Goal: Transaction & Acquisition: Download file/media

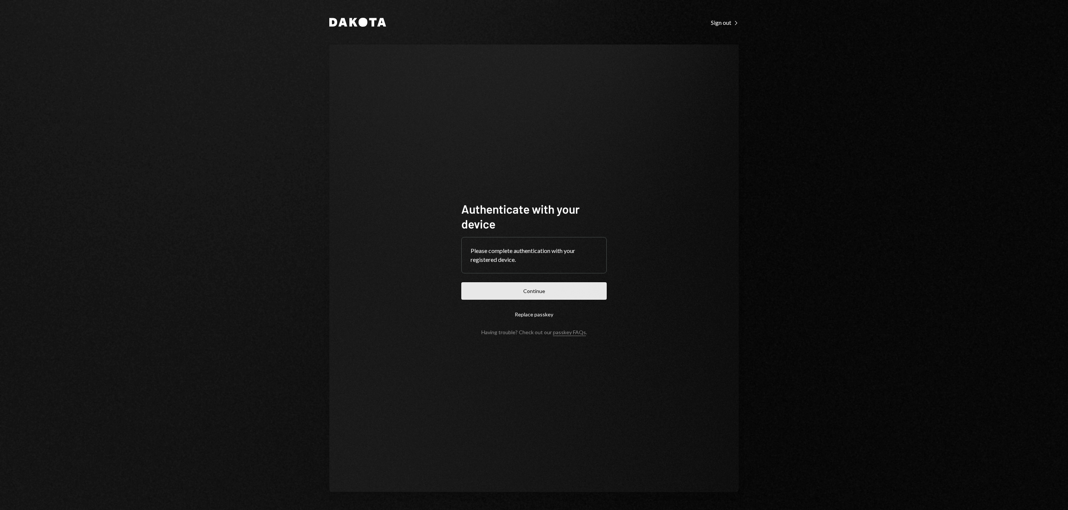
click at [572, 287] on button "Continue" at bounding box center [533, 290] width 145 height 17
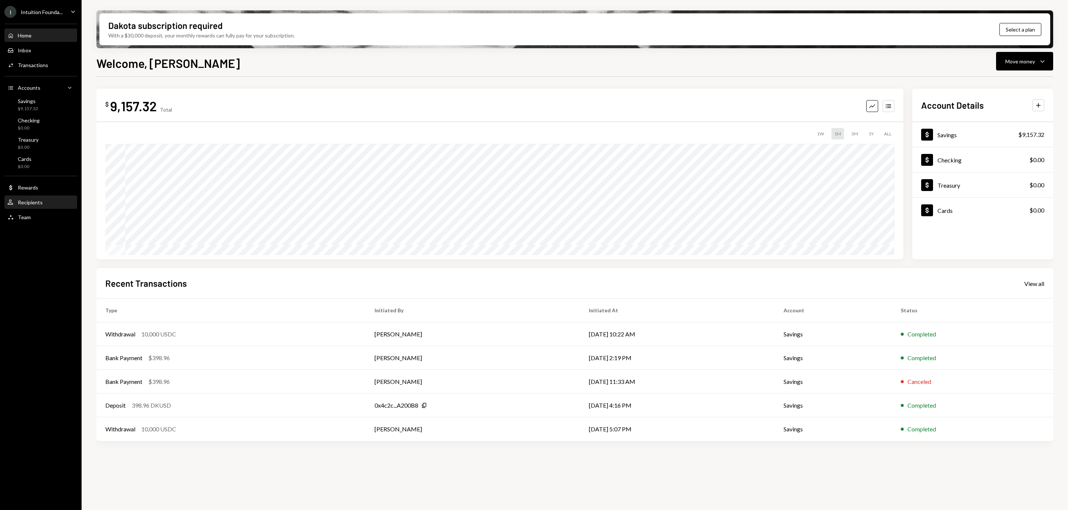
click at [56, 201] on div "User Recipients" at bounding box center [40, 202] width 67 height 7
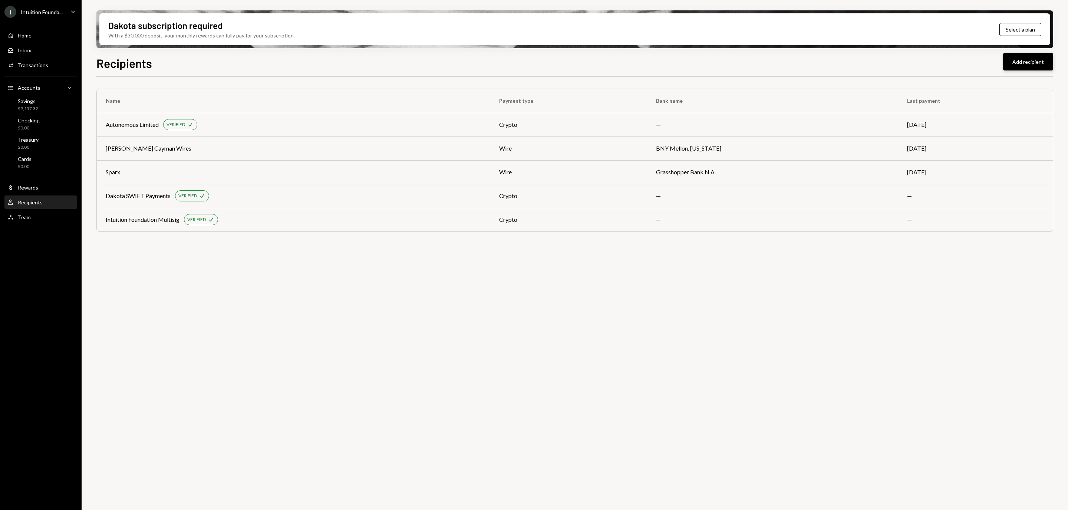
click at [1028, 64] on button "Add recipient" at bounding box center [1028, 61] width 50 height 17
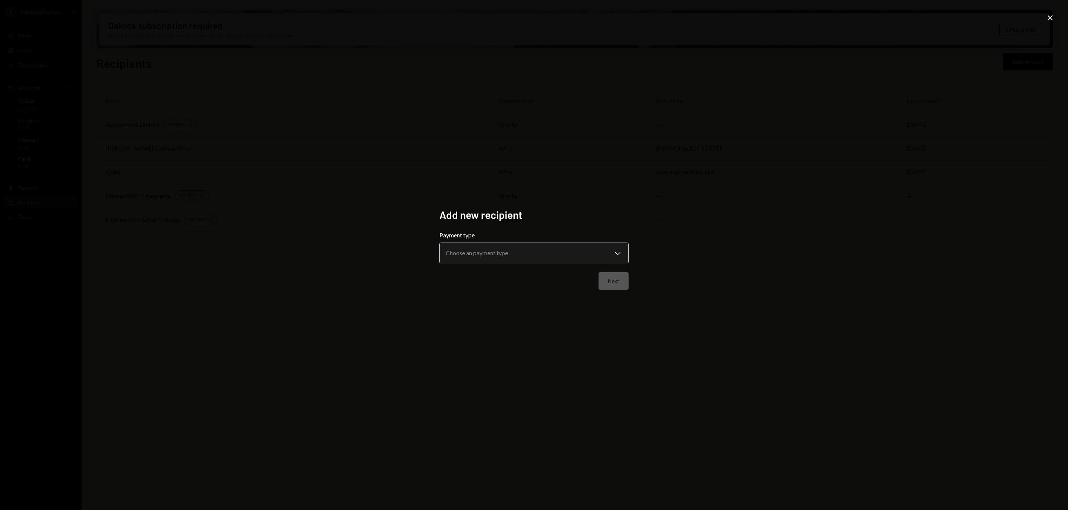
click at [466, 249] on body "**********" at bounding box center [534, 255] width 1068 height 510
select select "******"
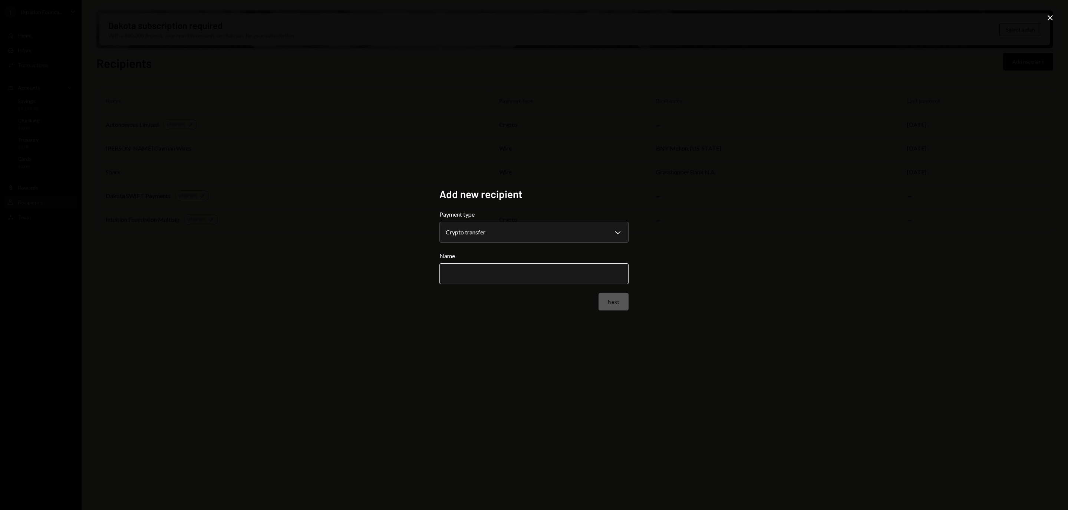
click at [492, 267] on input "Name" at bounding box center [533, 273] width 189 height 21
type input "**********"
click at [608, 286] on form "**********" at bounding box center [533, 260] width 189 height 100
click at [608, 298] on button "Next" at bounding box center [613, 301] width 30 height 17
click at [545, 232] on body "I Intuition Founda... Caret Down Home Home Inbox Inbox Activities Transactions …" at bounding box center [534, 255] width 1068 height 510
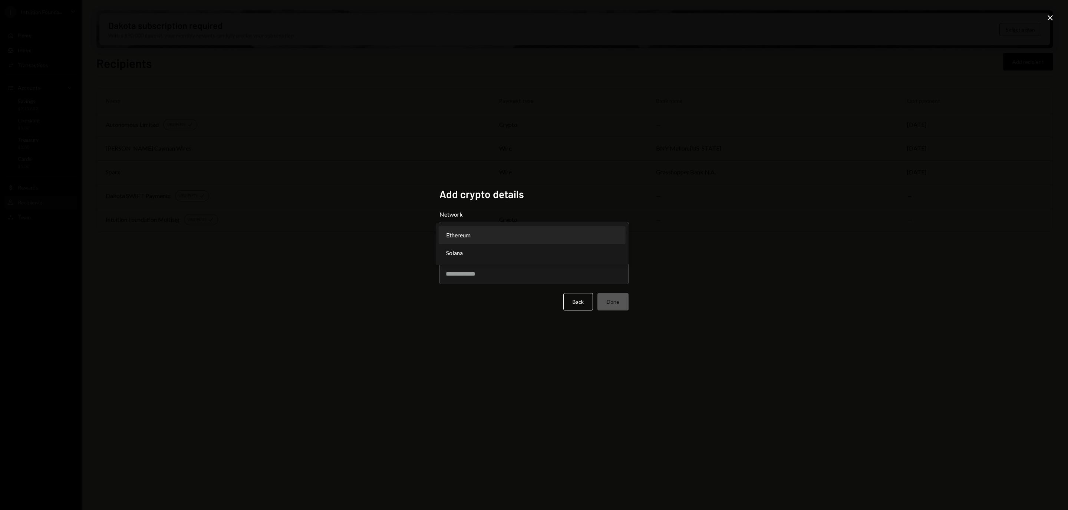
select select "**********"
click at [482, 278] on input "Address" at bounding box center [533, 273] width 189 height 21
paste input "**********"
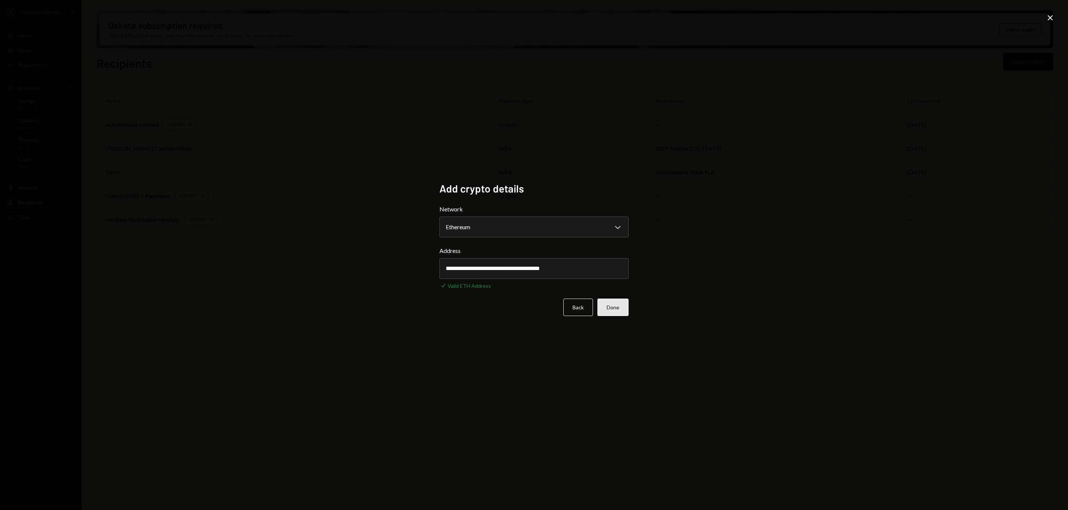
type input "**********"
click at [621, 306] on button "Done" at bounding box center [612, 306] width 31 height 17
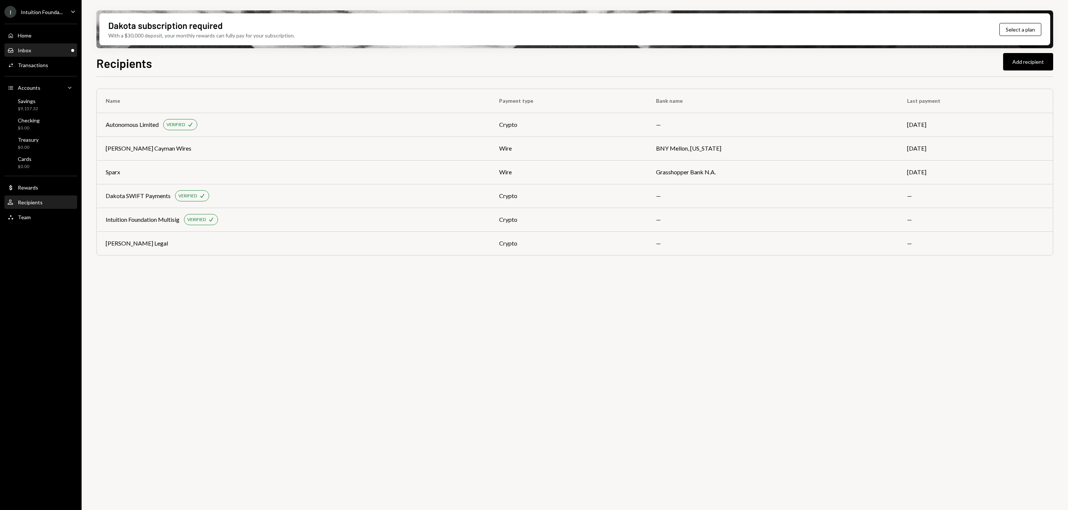
click at [52, 44] on div "Inbox Inbox" at bounding box center [40, 50] width 67 height 13
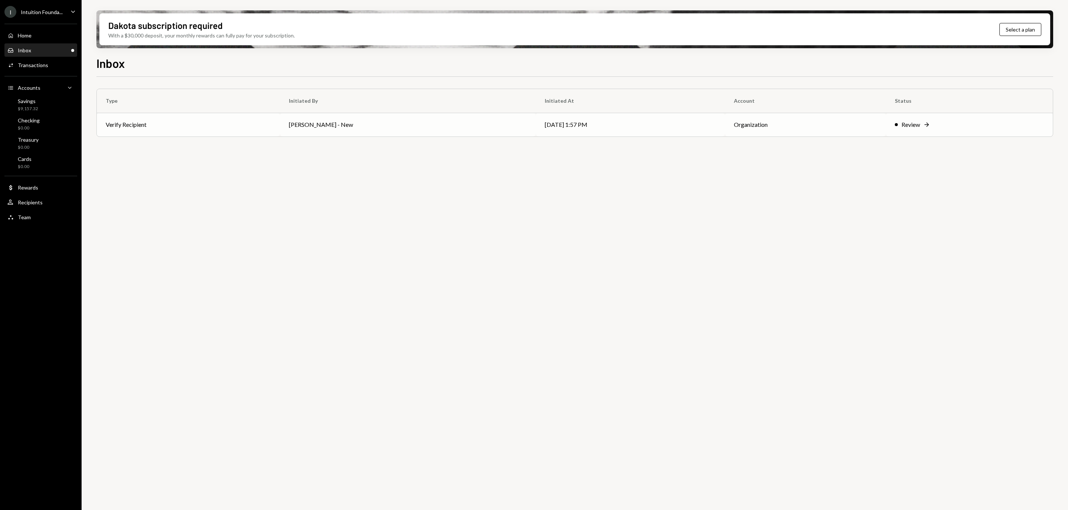
click at [910, 126] on div "Review" at bounding box center [910, 124] width 19 height 9
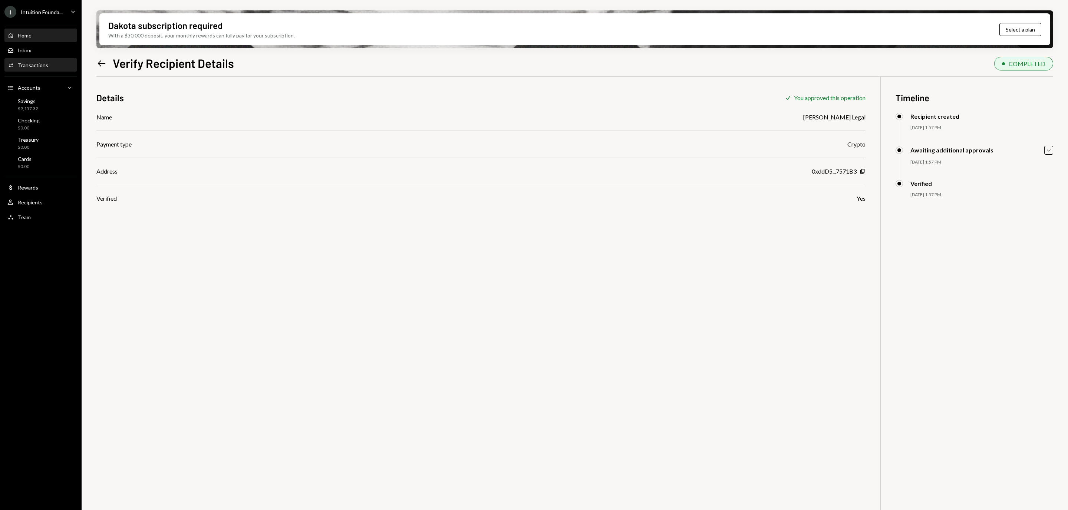
click at [44, 33] on div "Home Home" at bounding box center [40, 35] width 67 height 7
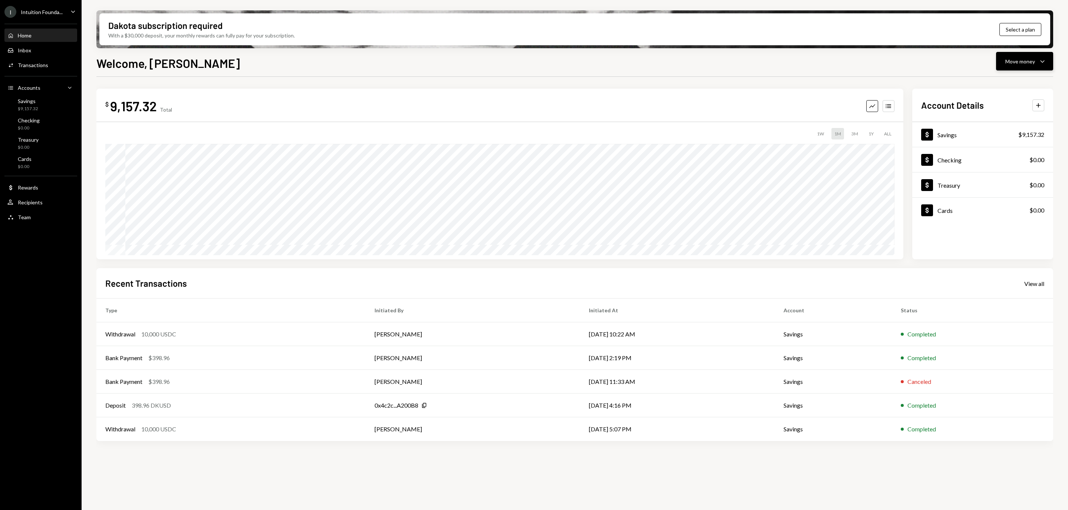
click at [1036, 54] on button "Move money Caret Down" at bounding box center [1024, 61] width 57 height 19
click at [1004, 99] on div "Transfer" at bounding box center [1018, 100] width 54 height 8
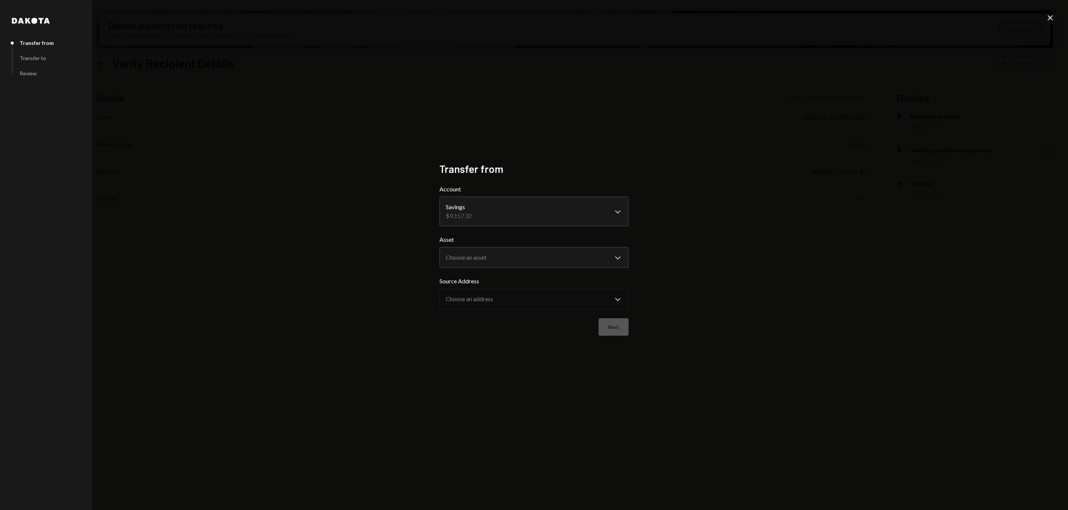
click at [1050, 19] on icon "Close" at bounding box center [1050, 17] width 9 height 9
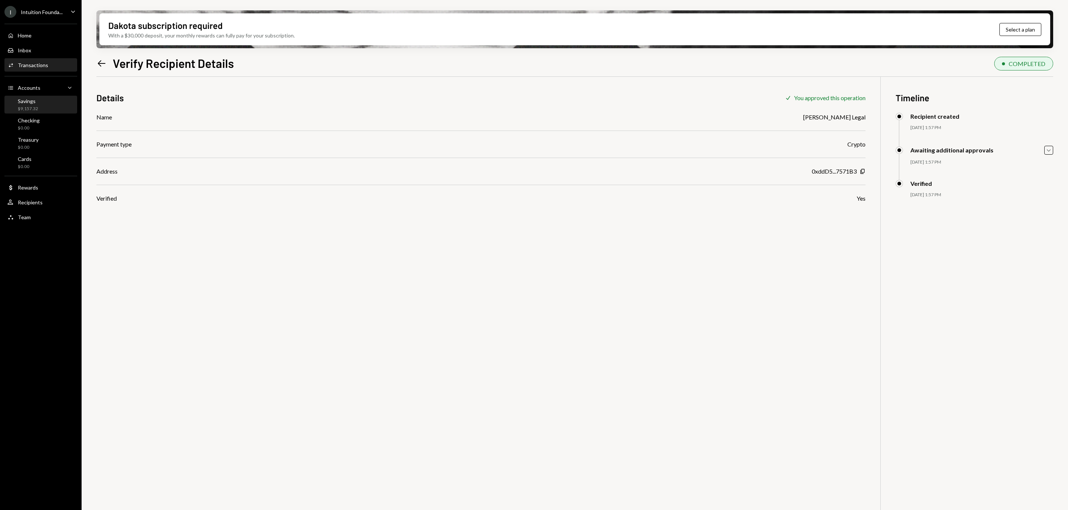
click at [45, 100] on div "Savings $9,157.32" at bounding box center [40, 105] width 67 height 14
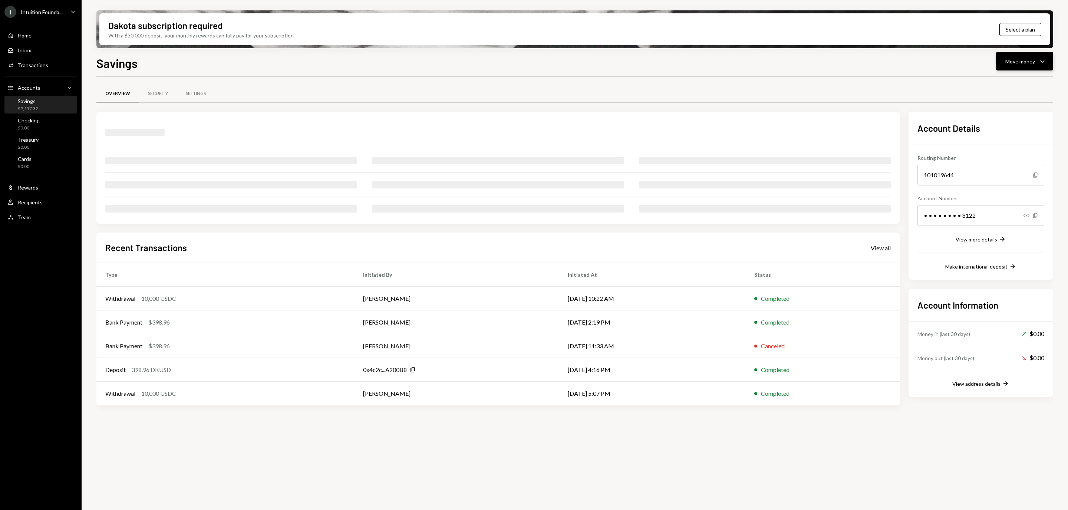
click at [1030, 57] on div "Move money" at bounding box center [1020, 61] width 30 height 8
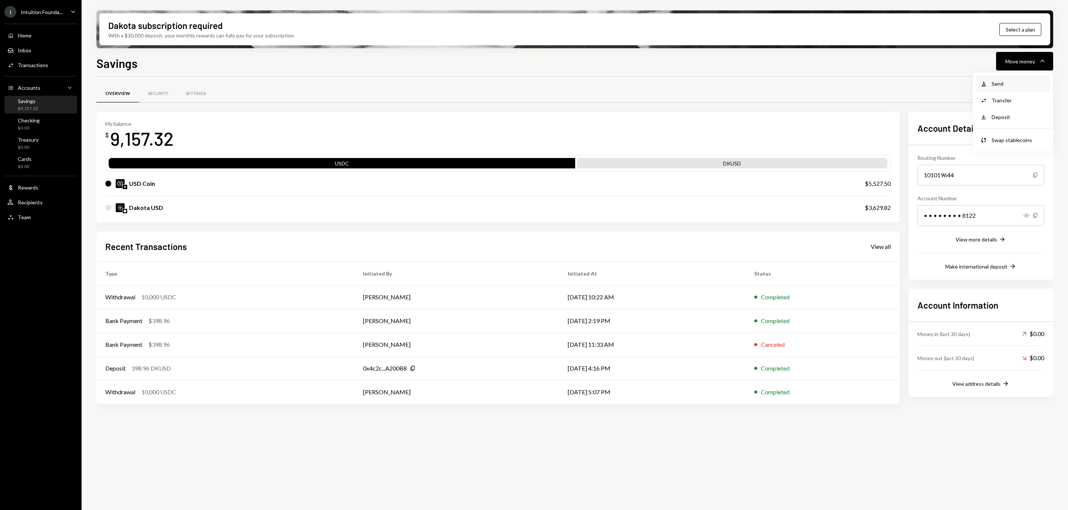
click at [1004, 80] on div "Send" at bounding box center [1018, 84] width 54 height 8
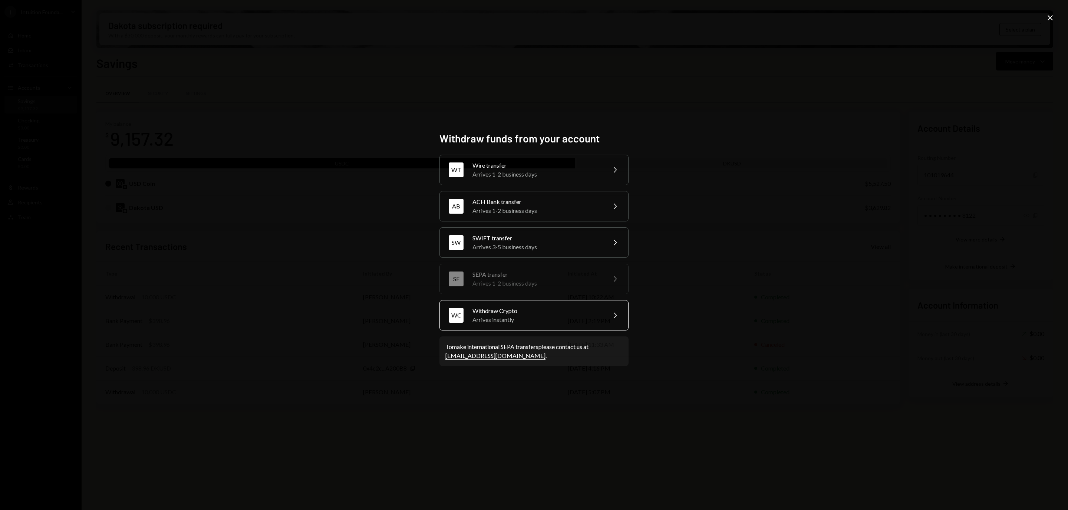
click at [503, 316] on div "Arrives instantly" at bounding box center [536, 319] width 129 height 9
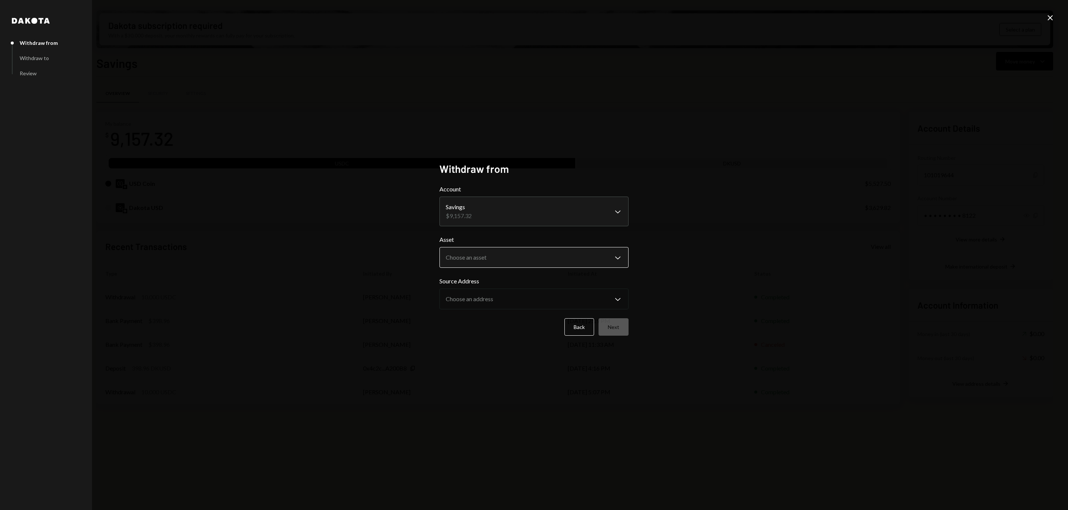
click at [484, 251] on body "I Intuition Founda... Caret Down Home Home Inbox Inbox Activities Transactions …" at bounding box center [534, 255] width 1068 height 510
select select "****"
click at [476, 298] on body "I Intuition Founda... Caret Down Home Home Inbox Inbox Activities Transactions …" at bounding box center [534, 255] width 1068 height 510
click at [621, 323] on button "Next" at bounding box center [613, 326] width 30 height 17
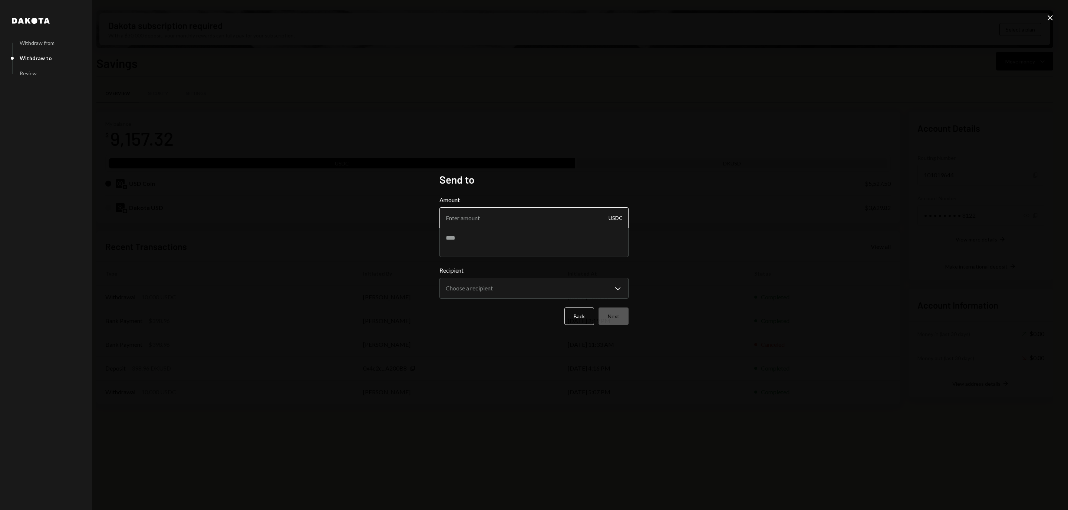
click at [495, 219] on input "Amount" at bounding box center [533, 217] width 189 height 21
type input "3500"
click at [499, 239] on textarea at bounding box center [533, 242] width 189 height 30
type textarea "**********"
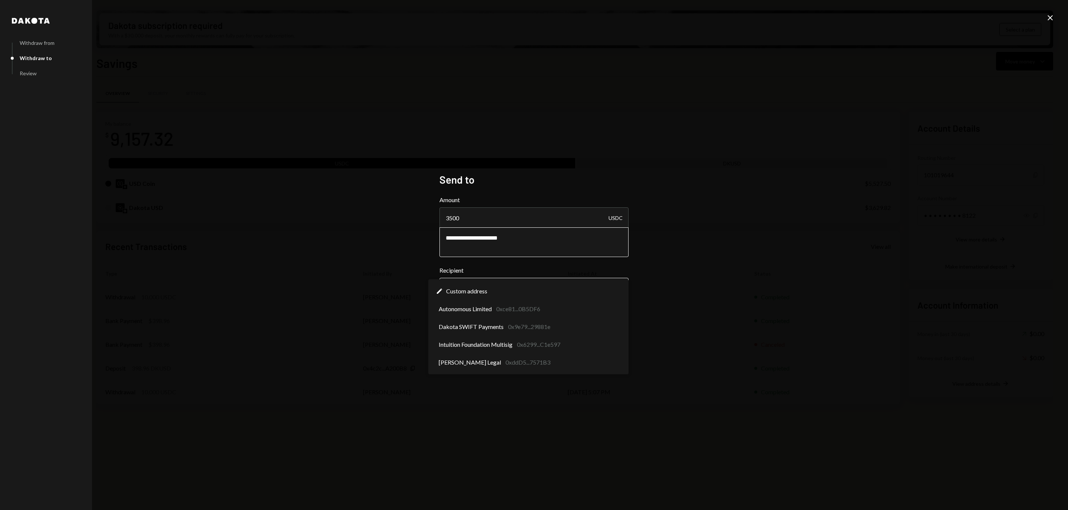
click at [446, 288] on body "I Intuition Founda... Caret Down Home Home Inbox Inbox Activities Transactions …" at bounding box center [534, 255] width 1068 height 510
select select "**********"
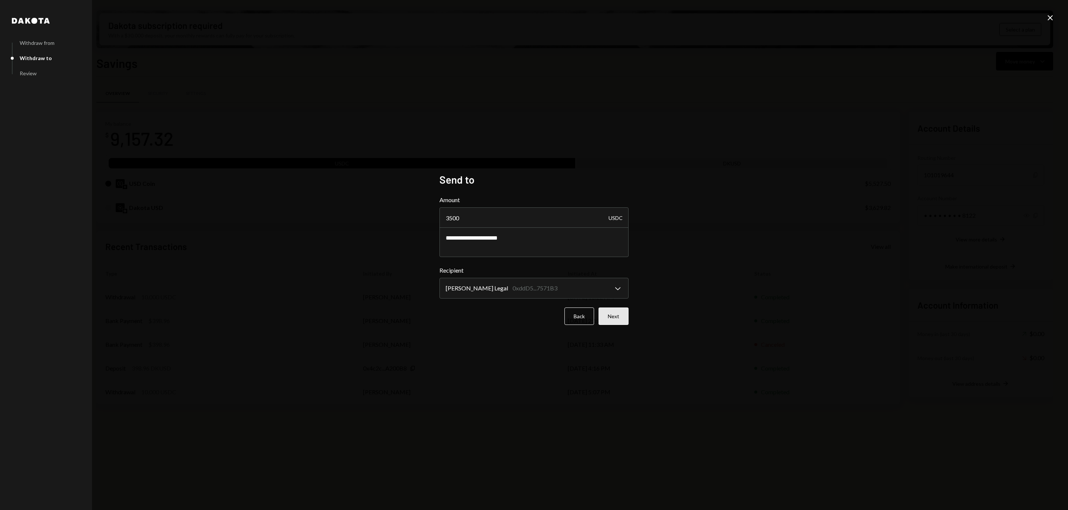
click at [624, 317] on button "Next" at bounding box center [613, 315] width 30 height 17
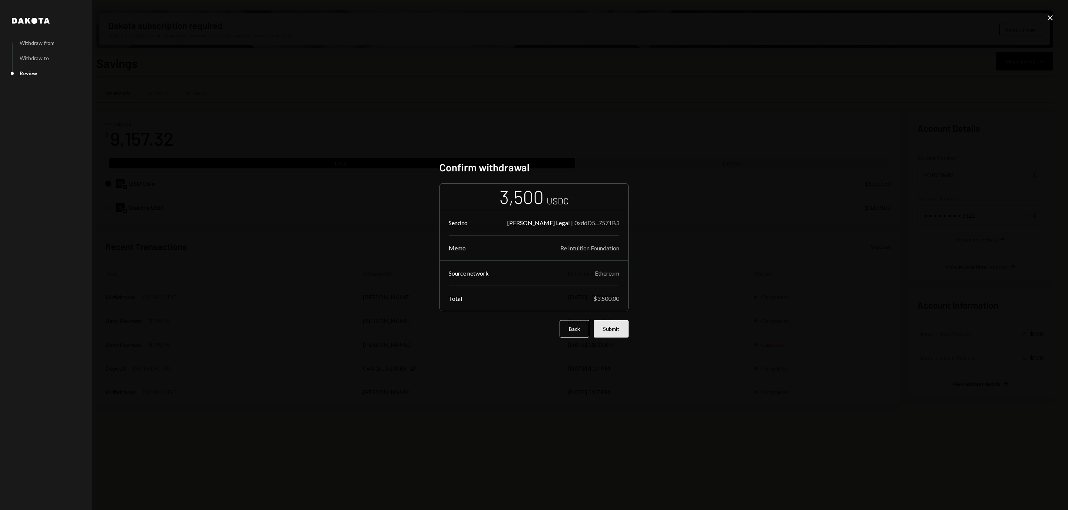
click at [614, 327] on button "Submit" at bounding box center [611, 328] width 35 height 17
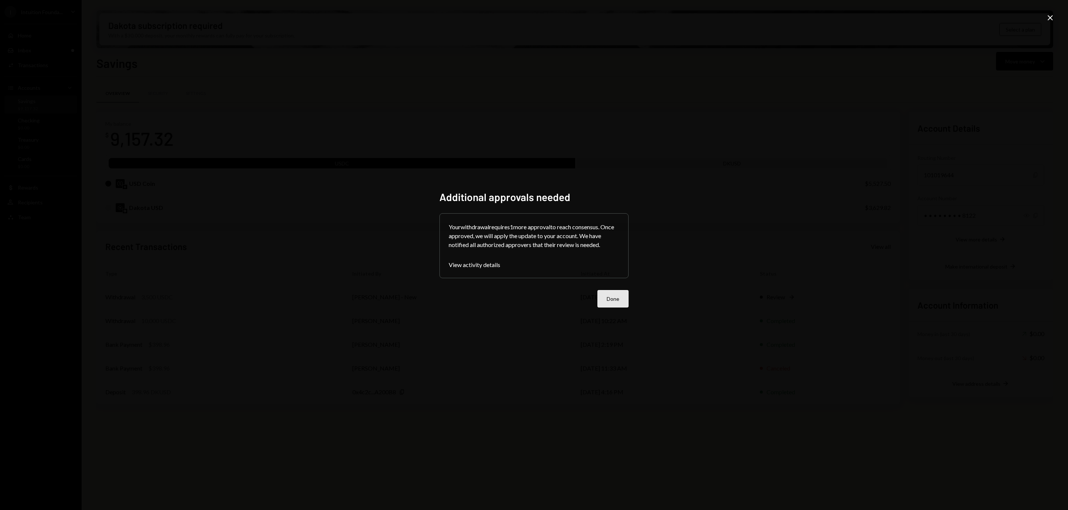
click at [613, 296] on button "Done" at bounding box center [612, 298] width 31 height 17
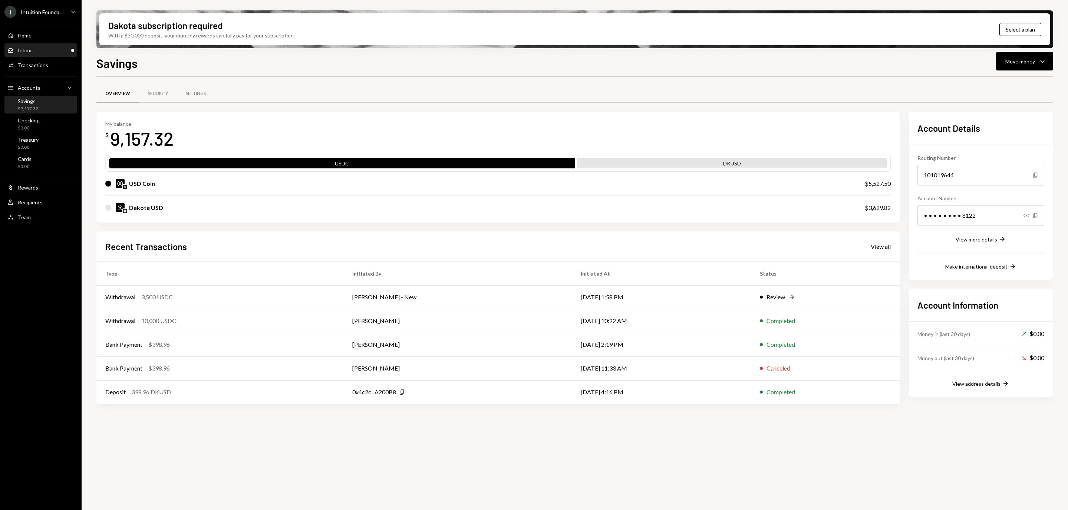
click at [32, 49] on div "Inbox Inbox" at bounding box center [40, 50] width 67 height 7
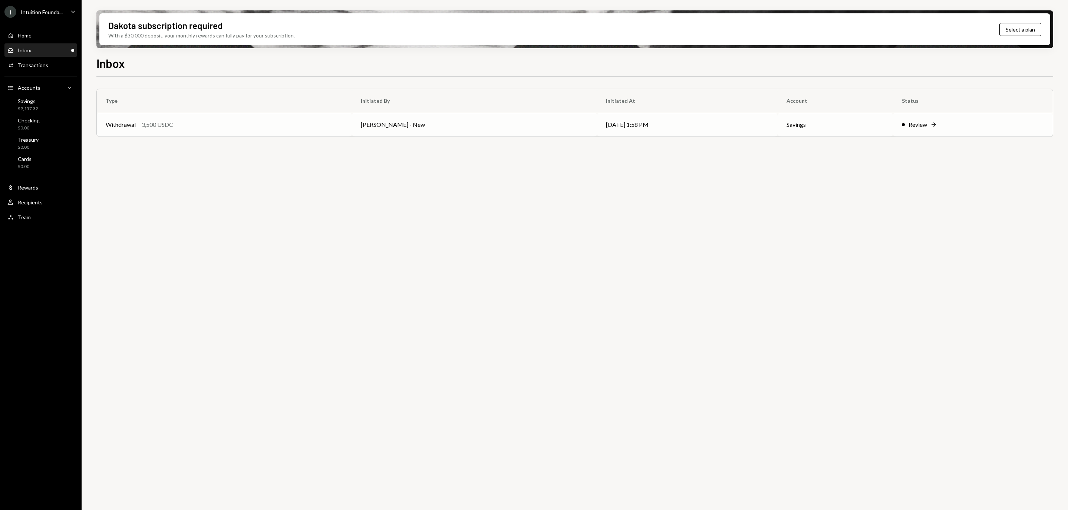
click at [937, 128] on div "Review Right Arrow" at bounding box center [973, 124] width 142 height 9
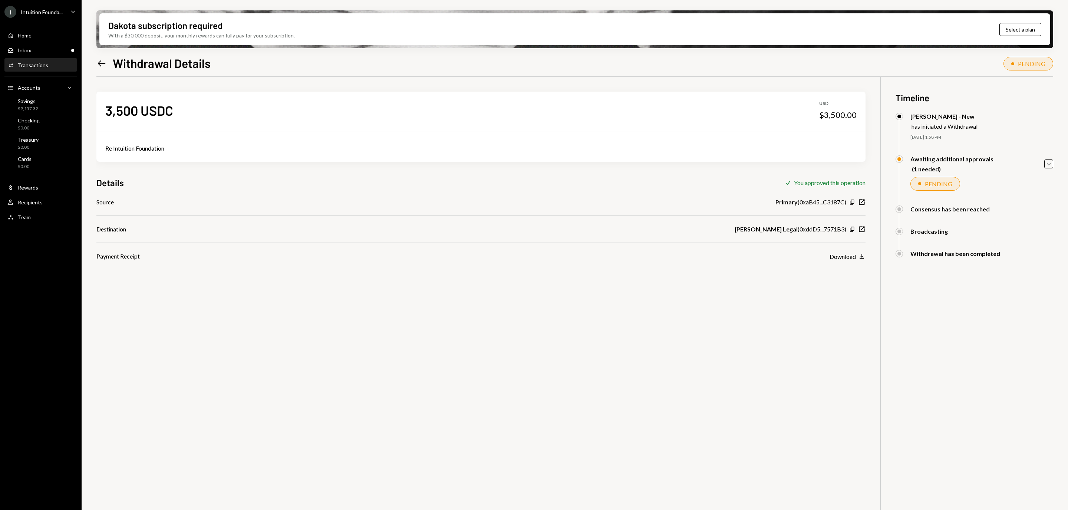
click at [683, 337] on div "3,500 USDC USD $3,500.00 Re Intuition Foundation Details Check You approved thi…" at bounding box center [574, 332] width 957 height 510
click at [19, 48] on div "Inbox" at bounding box center [24, 50] width 13 height 6
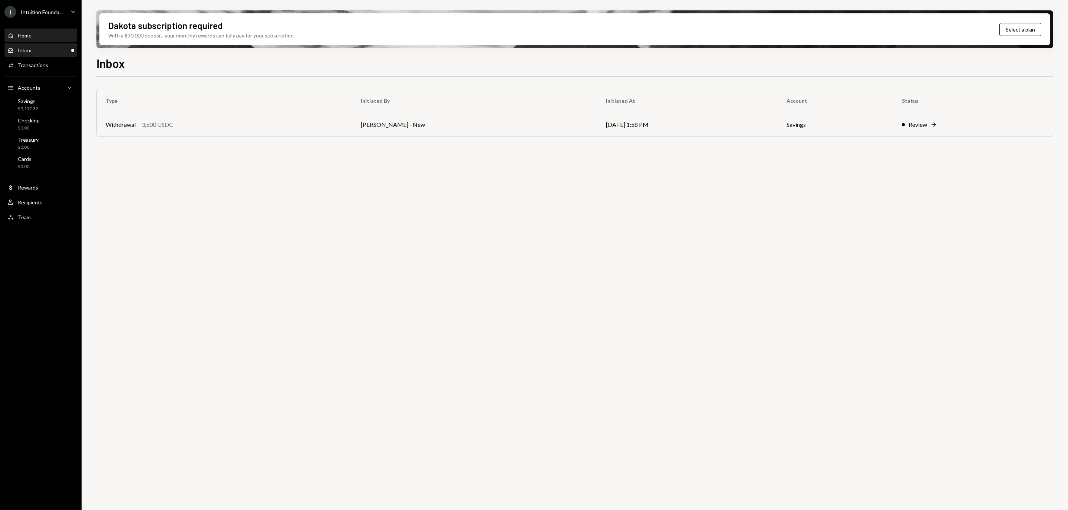
click at [34, 36] on div "Home Home" at bounding box center [40, 35] width 67 height 7
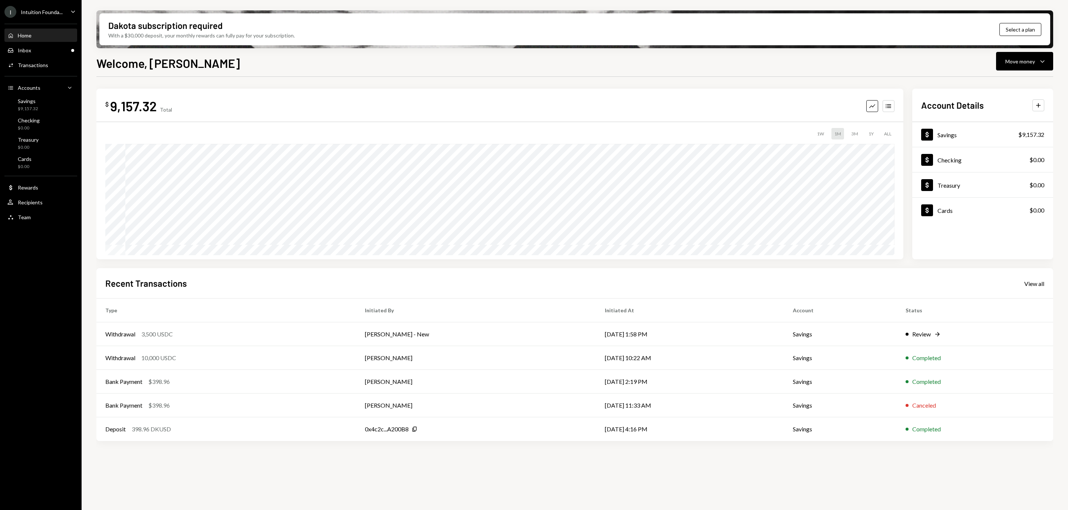
click at [615, 65] on div "Welcome, Philip Move money Caret Down" at bounding box center [574, 62] width 957 height 16
click at [449, 335] on td "[PERSON_NAME] - New" at bounding box center [476, 334] width 240 height 24
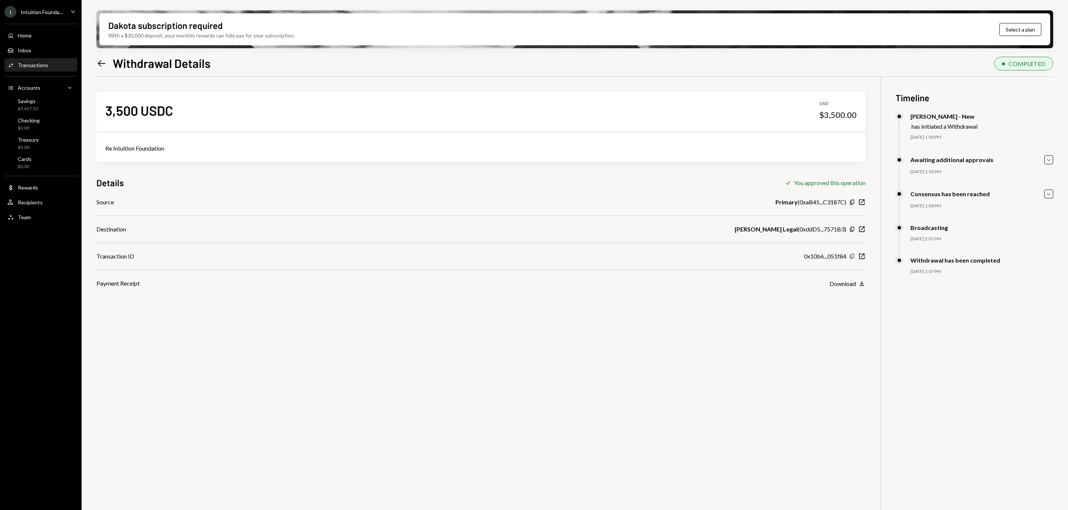
click at [854, 255] on icon "Copy" at bounding box center [852, 256] width 6 height 6
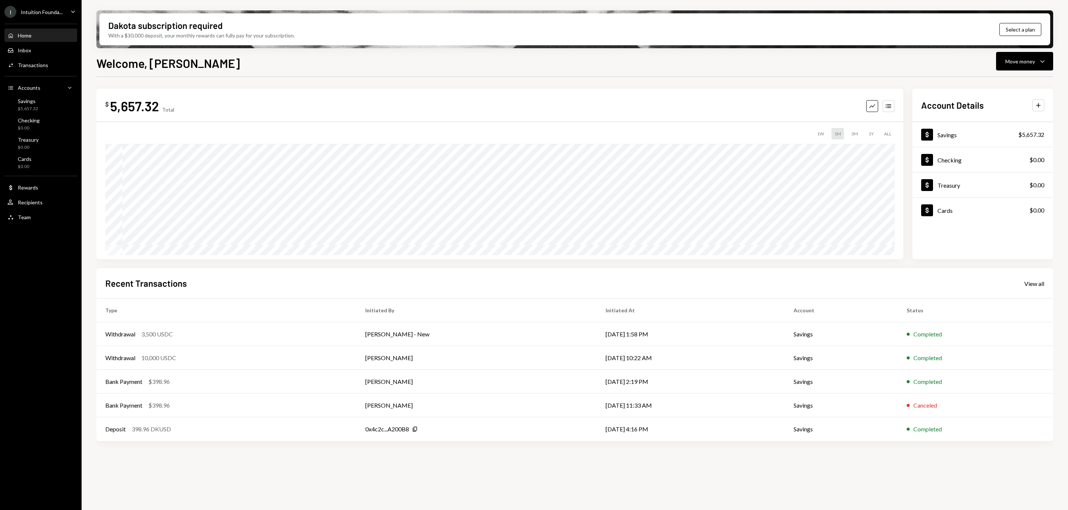
click at [39, 35] on div "Home Home" at bounding box center [40, 35] width 67 height 7
click at [45, 110] on div "Savings $5,657.32" at bounding box center [40, 105] width 67 height 14
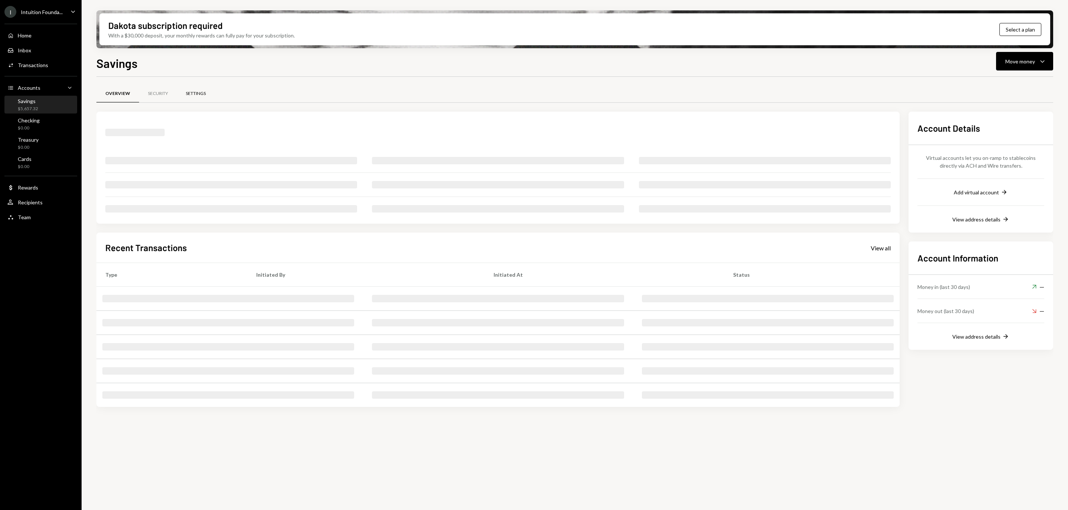
click at [194, 92] on div "Settings" at bounding box center [196, 93] width 20 height 6
click at [70, 9] on icon "Caret Down" at bounding box center [73, 11] width 8 height 8
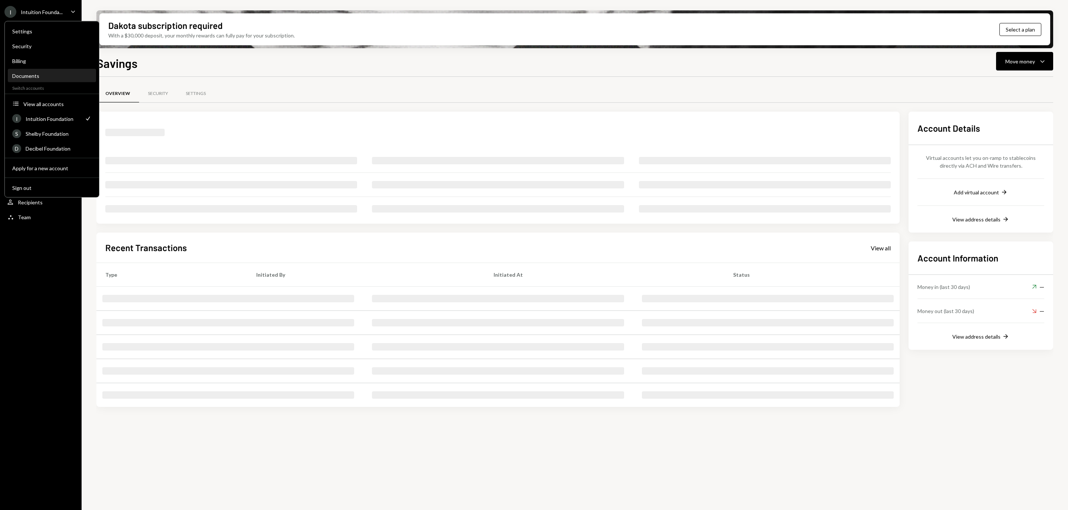
click at [29, 76] on div "Documents" at bounding box center [51, 76] width 79 height 6
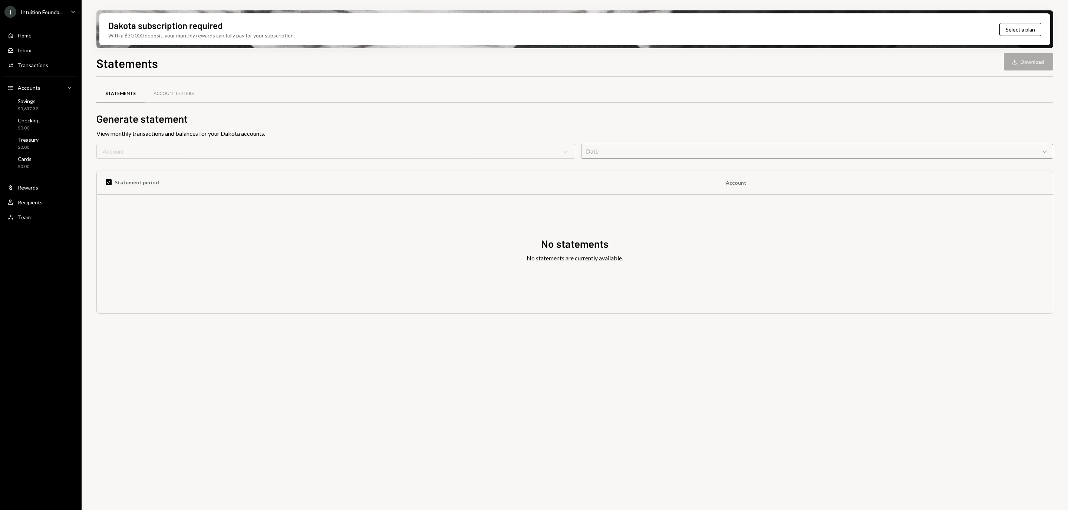
click at [353, 153] on form "Account Chevron Down Date Chevron Down" at bounding box center [574, 151] width 957 height 15
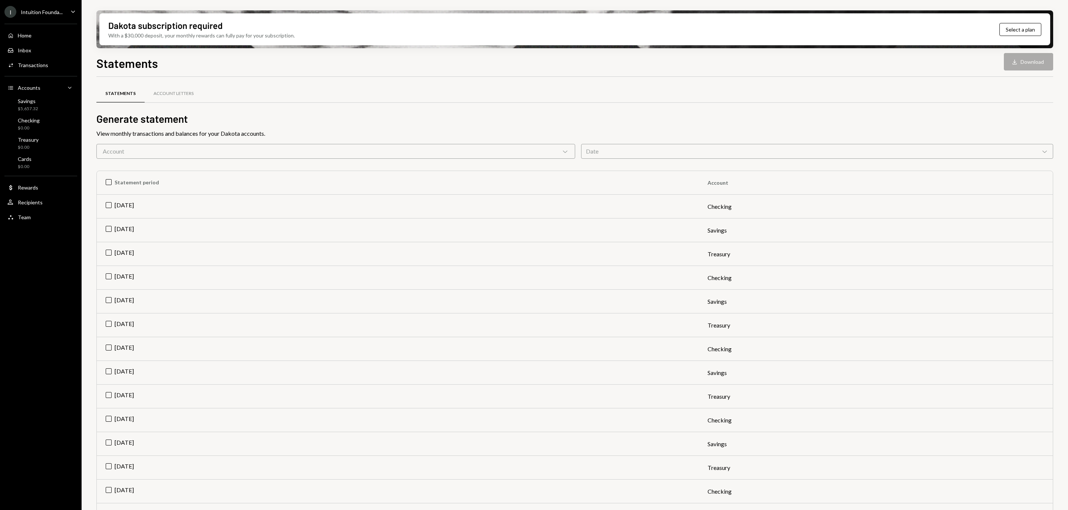
click at [562, 150] on icon "Chevron Down" at bounding box center [564, 151] width 7 height 7
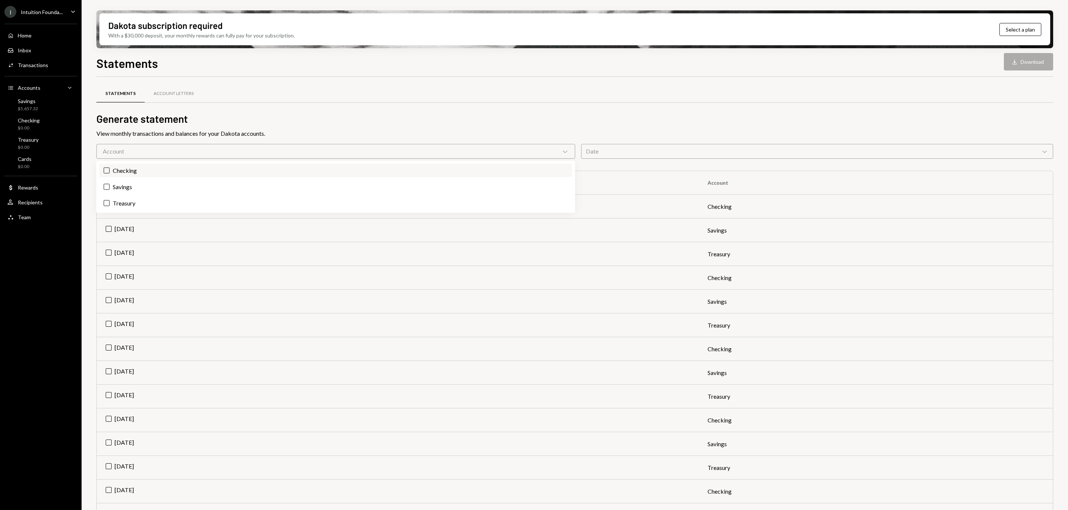
click at [106, 171] on button "Checking" at bounding box center [107, 171] width 6 height 6
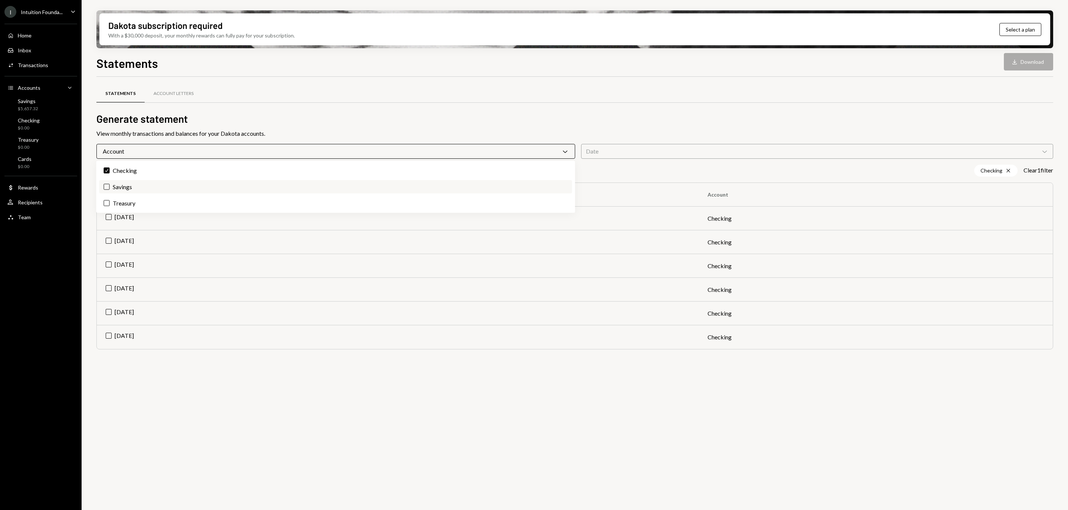
click at [106, 187] on button "Savings" at bounding box center [107, 187] width 6 height 6
click at [106, 205] on button "Treasury" at bounding box center [107, 203] width 6 height 6
click at [514, 127] on div "Statements Account Letters Generate statement View monthly transactions and bal…" at bounding box center [574, 369] width 957 height 560
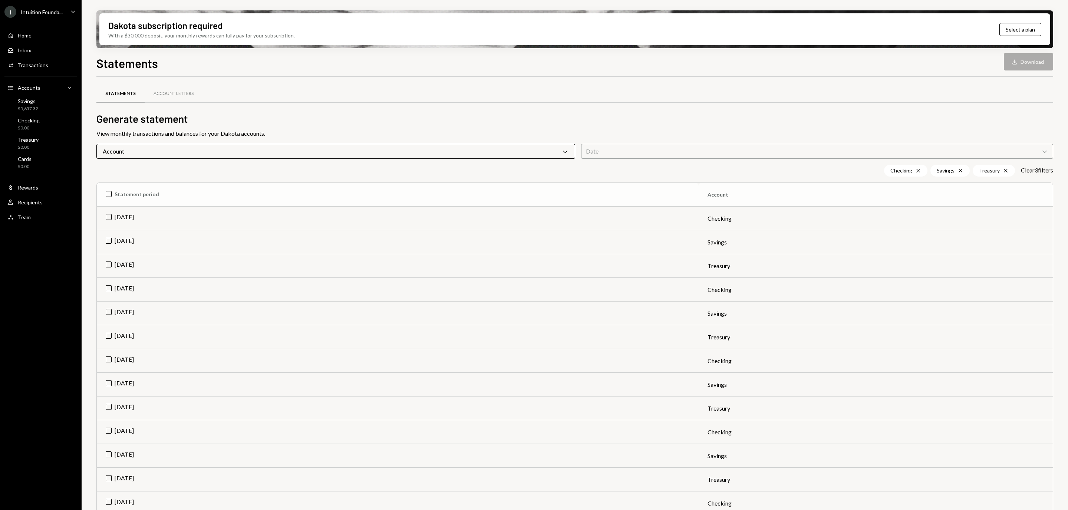
click at [109, 195] on th "Statement period" at bounding box center [398, 195] width 602 height 24
click at [1009, 60] on div "Download" at bounding box center [1006, 61] width 10 height 7
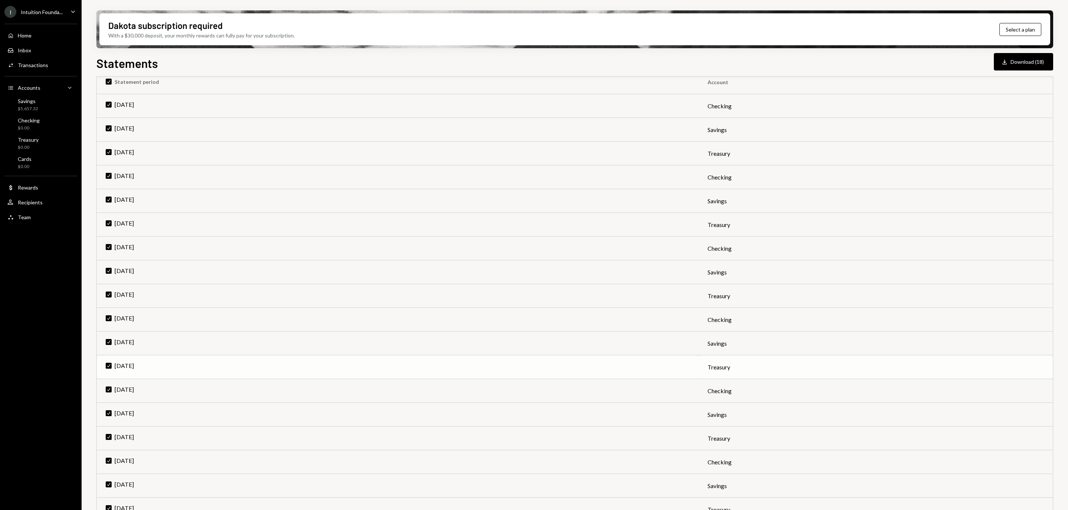
scroll to position [131, 0]
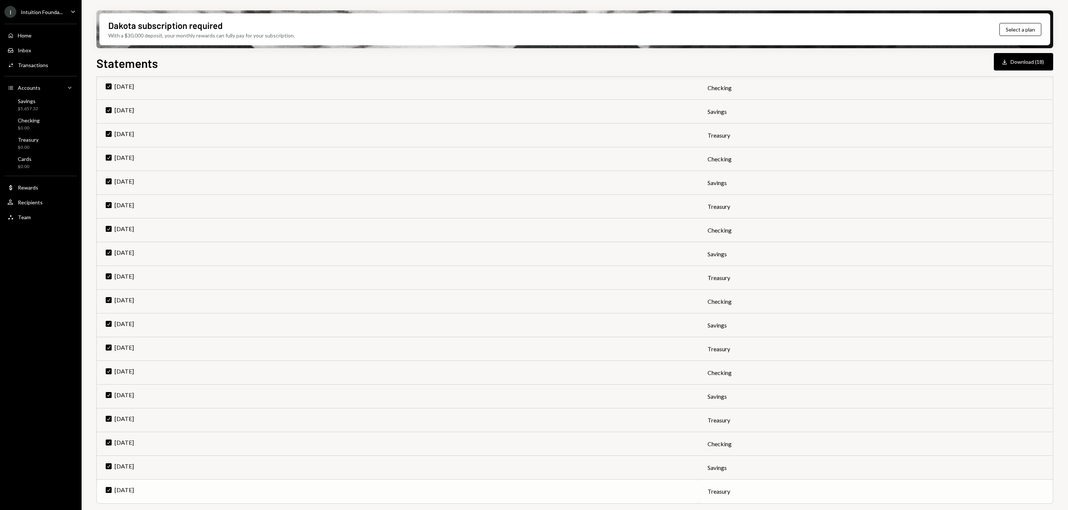
click at [107, 492] on td "Check Feb 2025" at bounding box center [398, 491] width 602 height 24
click at [112, 466] on td "Check Feb 2025" at bounding box center [398, 468] width 602 height 24
click at [108, 435] on td "Check Feb 2025" at bounding box center [398, 444] width 602 height 24
click at [108, 415] on td "Check Mar 2025" at bounding box center [398, 420] width 602 height 24
click at [108, 394] on td "Check Mar 2025" at bounding box center [398, 396] width 602 height 24
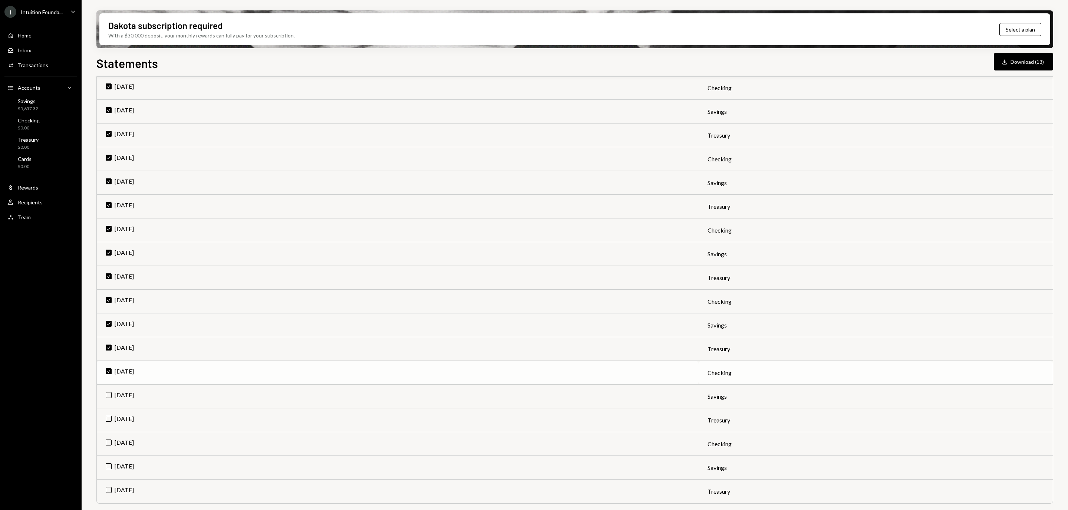
click at [108, 370] on td "Check Mar 2025" at bounding box center [398, 373] width 602 height 24
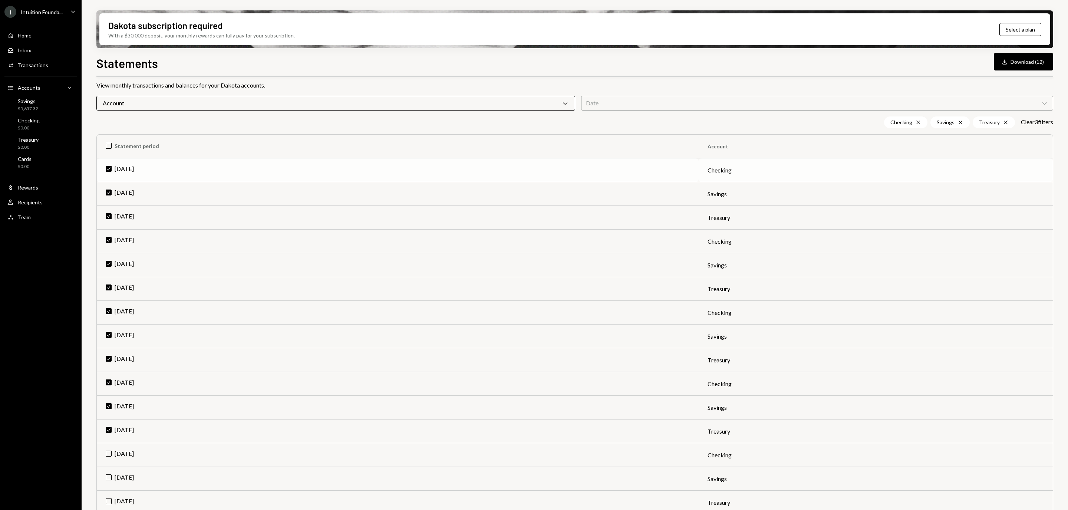
scroll to position [0, 0]
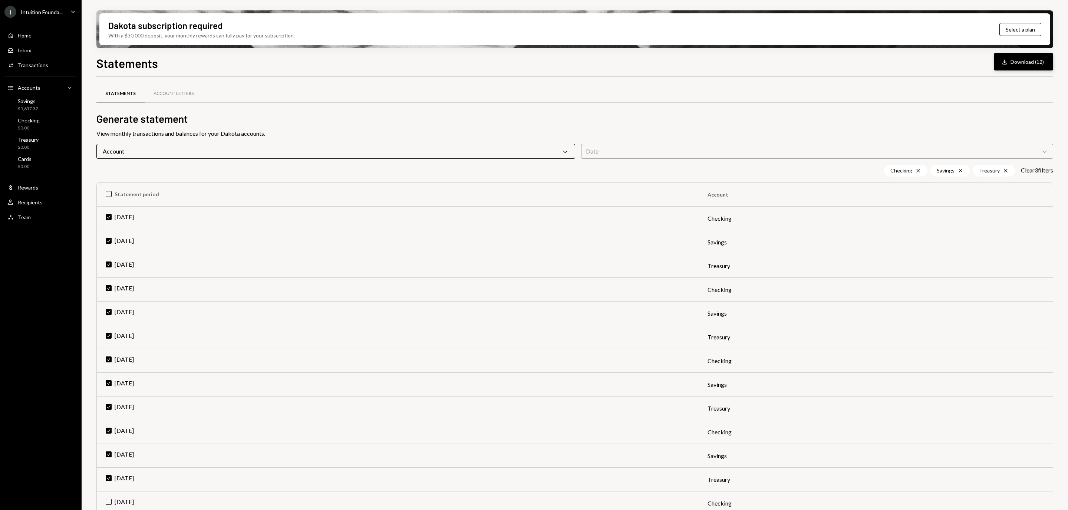
click at [1018, 62] on button "Download Download (12)" at bounding box center [1023, 61] width 59 height 17
click at [888, 75] on div "Statements Download Download (12) Statements Account Letters Generate statement…" at bounding box center [574, 303] width 957 height 499
click at [1018, 64] on button "Download Download (12)" at bounding box center [1023, 61] width 59 height 17
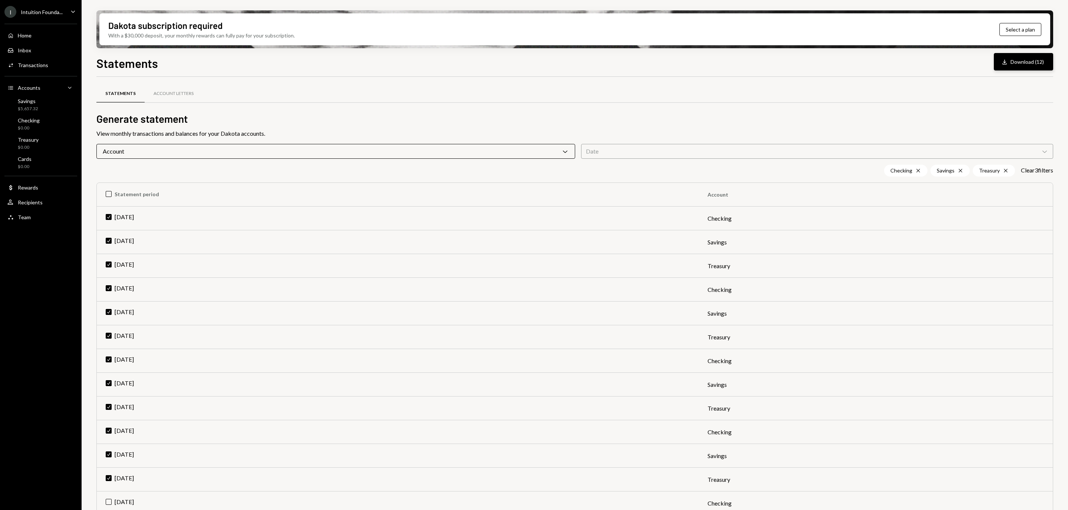
click at [1018, 64] on button "Download Download (12)" at bounding box center [1023, 61] width 59 height 17
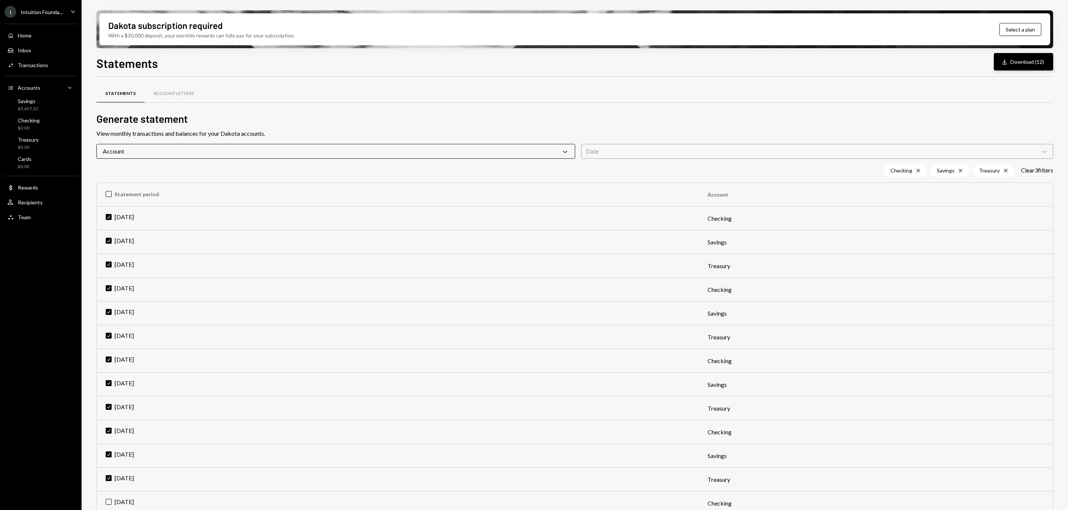
click at [1018, 64] on button "Download Download (12)" at bounding box center [1023, 61] width 59 height 17
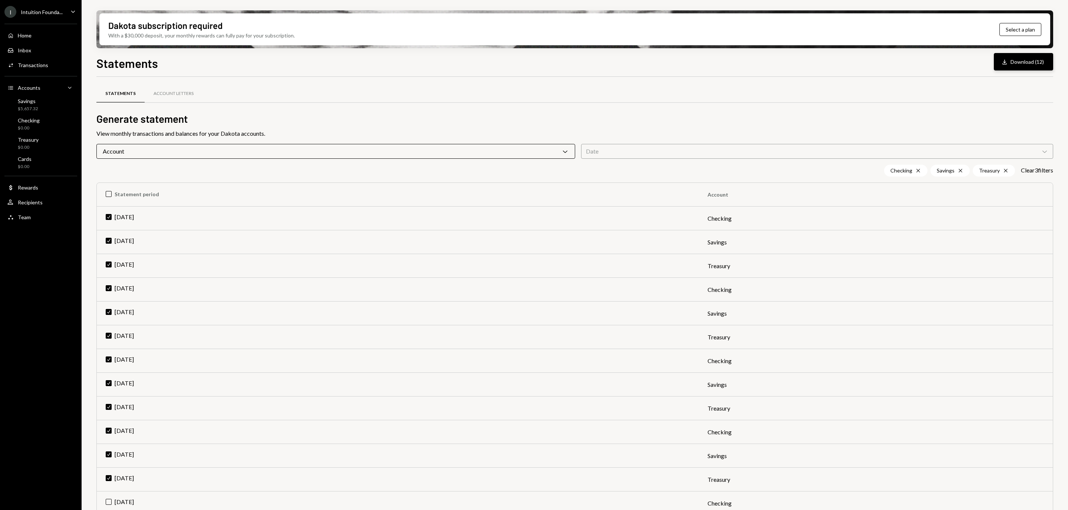
click at [1018, 64] on button "Download Download (12)" at bounding box center [1023, 61] width 59 height 17
click at [603, 97] on div "Statements Account Letters" at bounding box center [574, 93] width 957 height 19
click at [1027, 65] on button "Download Download (12)" at bounding box center [1023, 61] width 59 height 17
